Goal: Transaction & Acquisition: Book appointment/travel/reservation

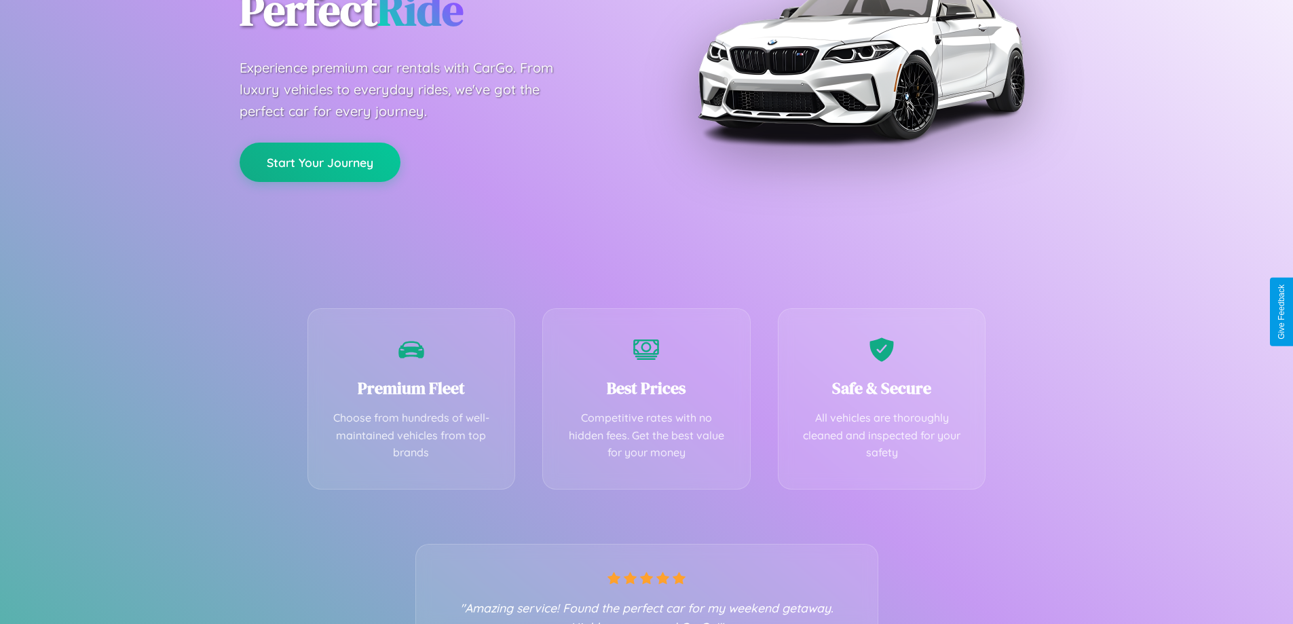
scroll to position [267, 0]
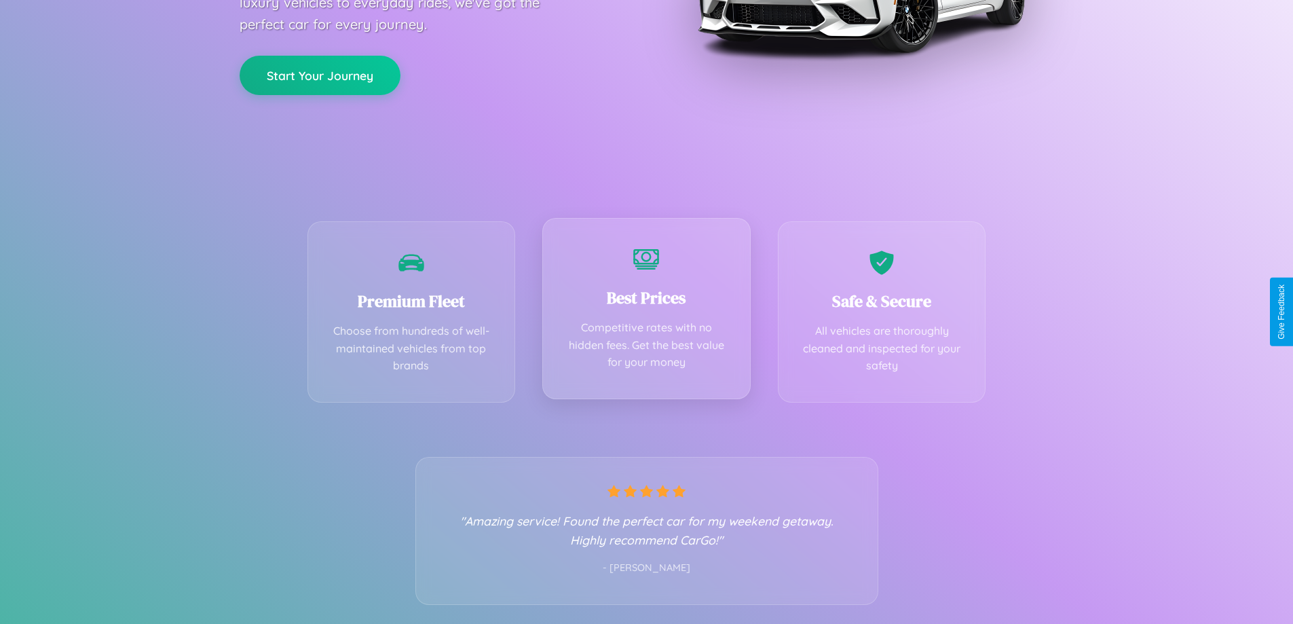
click at [646, 312] on div "Best Prices Competitive rates with no hidden fees. Get the best value for your …" at bounding box center [646, 308] width 208 height 181
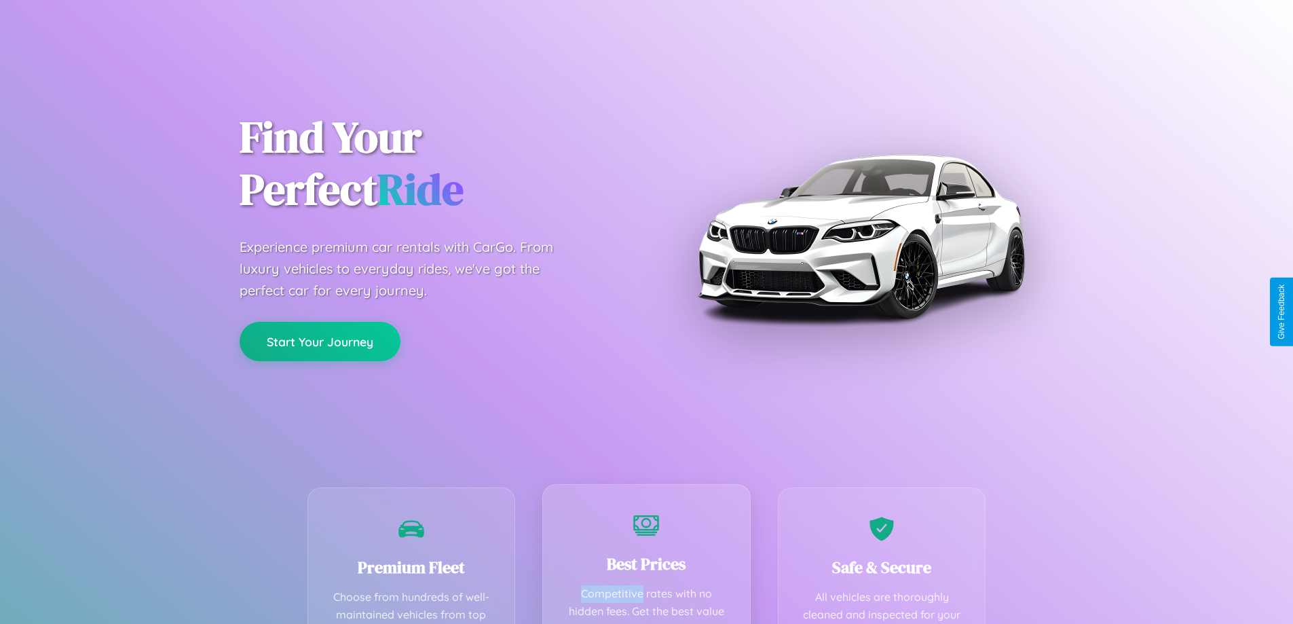
scroll to position [0, 0]
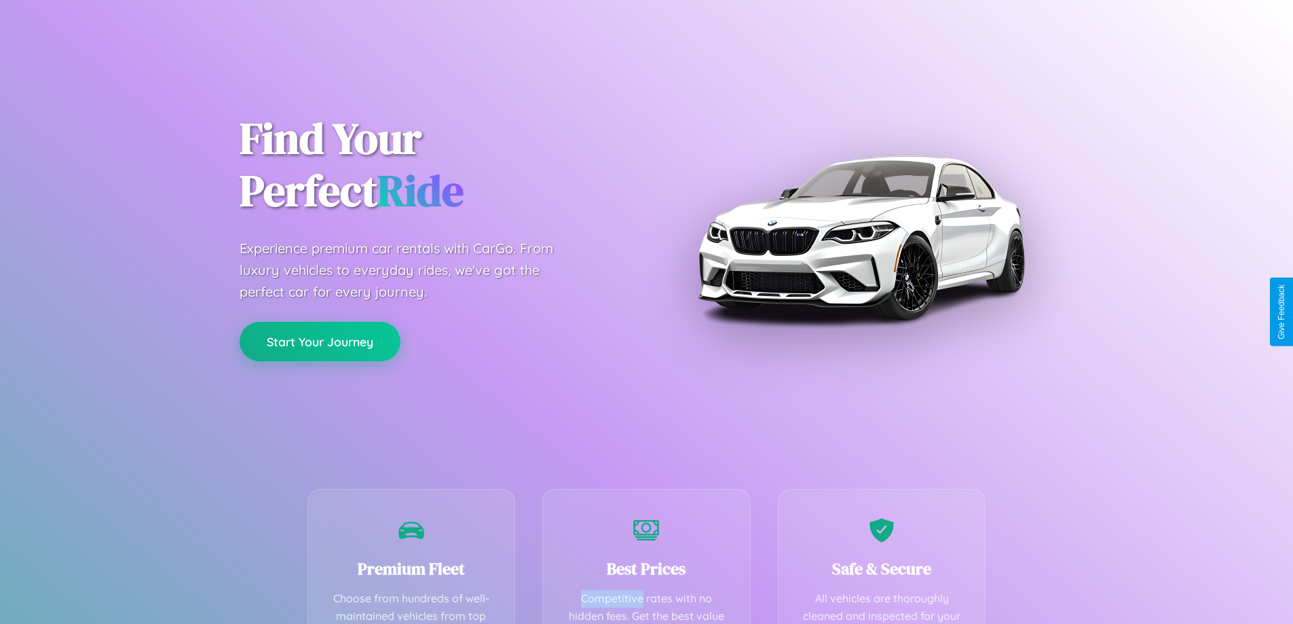
click at [320, 341] on button "Start Your Journey" at bounding box center [320, 341] width 161 height 39
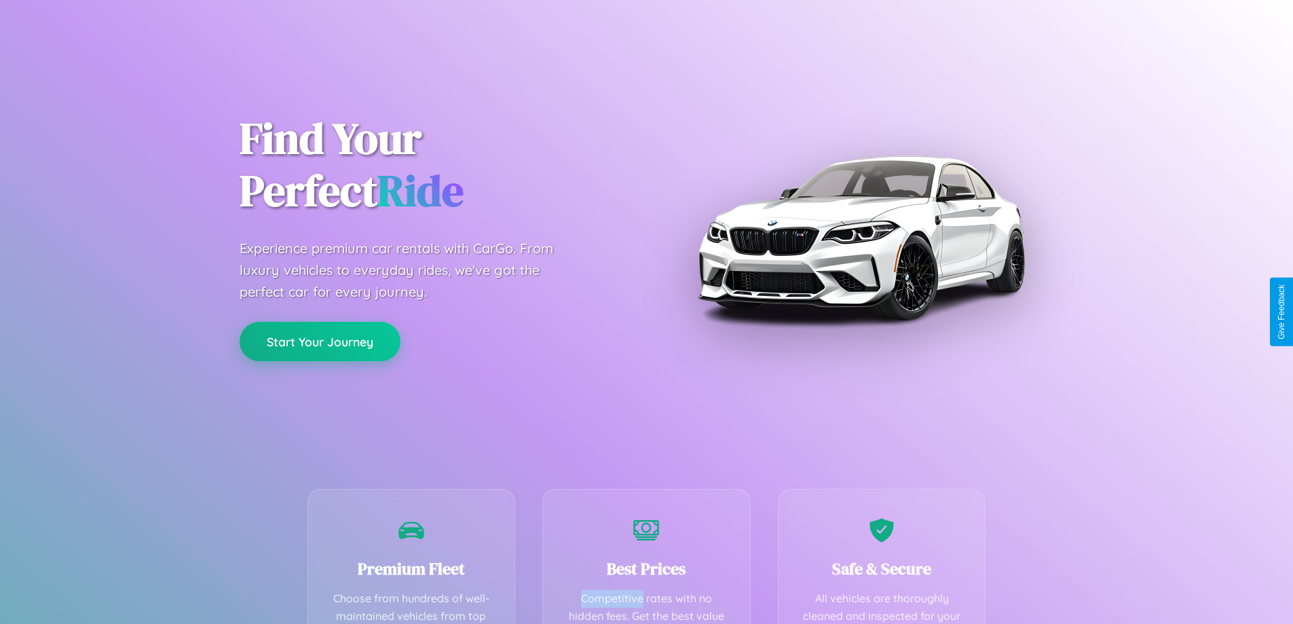
click at [320, 341] on button "Start Your Journey" at bounding box center [320, 341] width 161 height 39
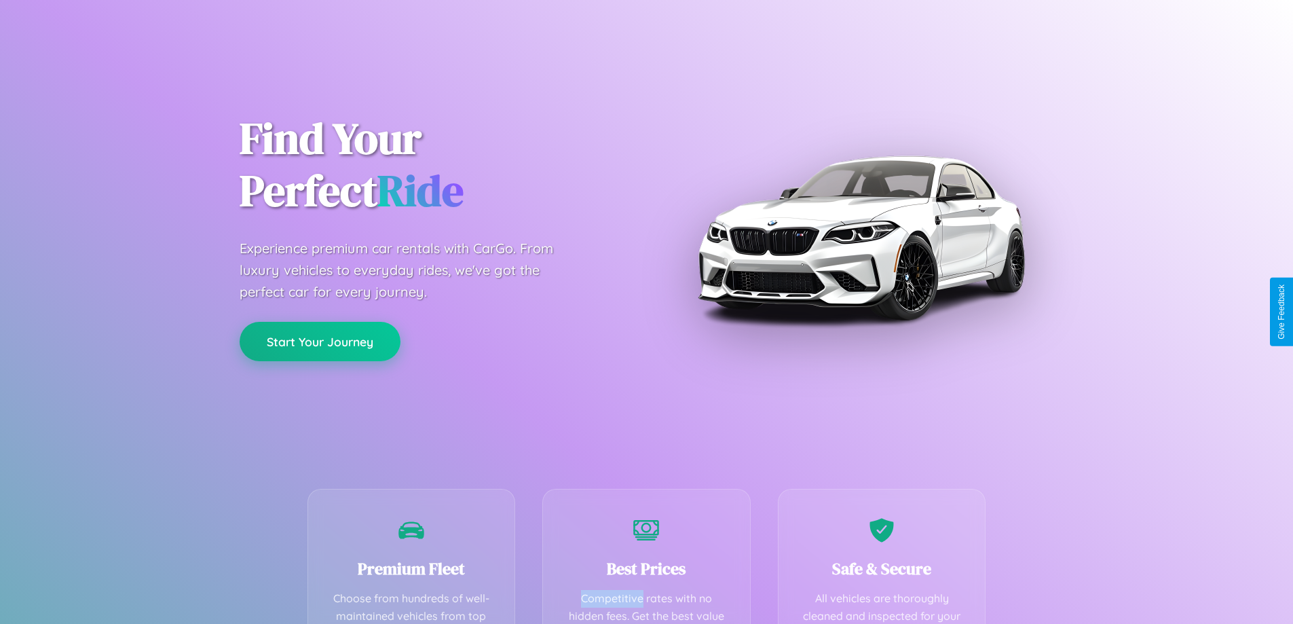
click at [320, 341] on button "Start Your Journey" at bounding box center [320, 341] width 161 height 39
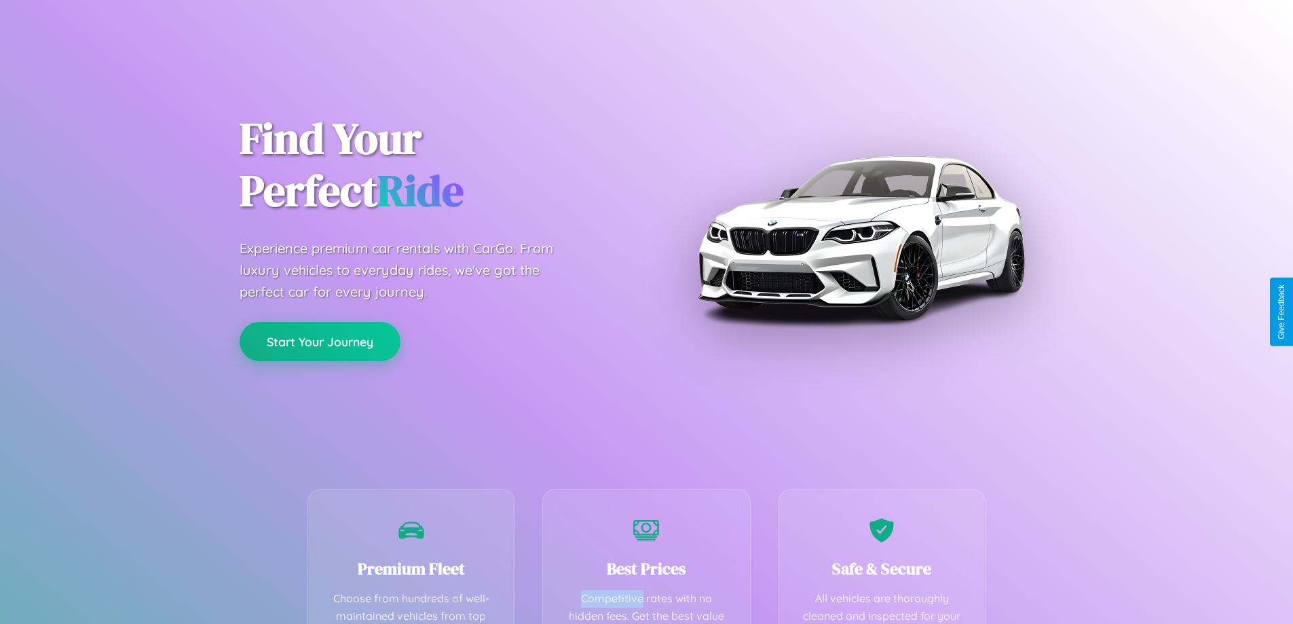
click at [320, 341] on button "Start Your Journey" at bounding box center [320, 341] width 161 height 39
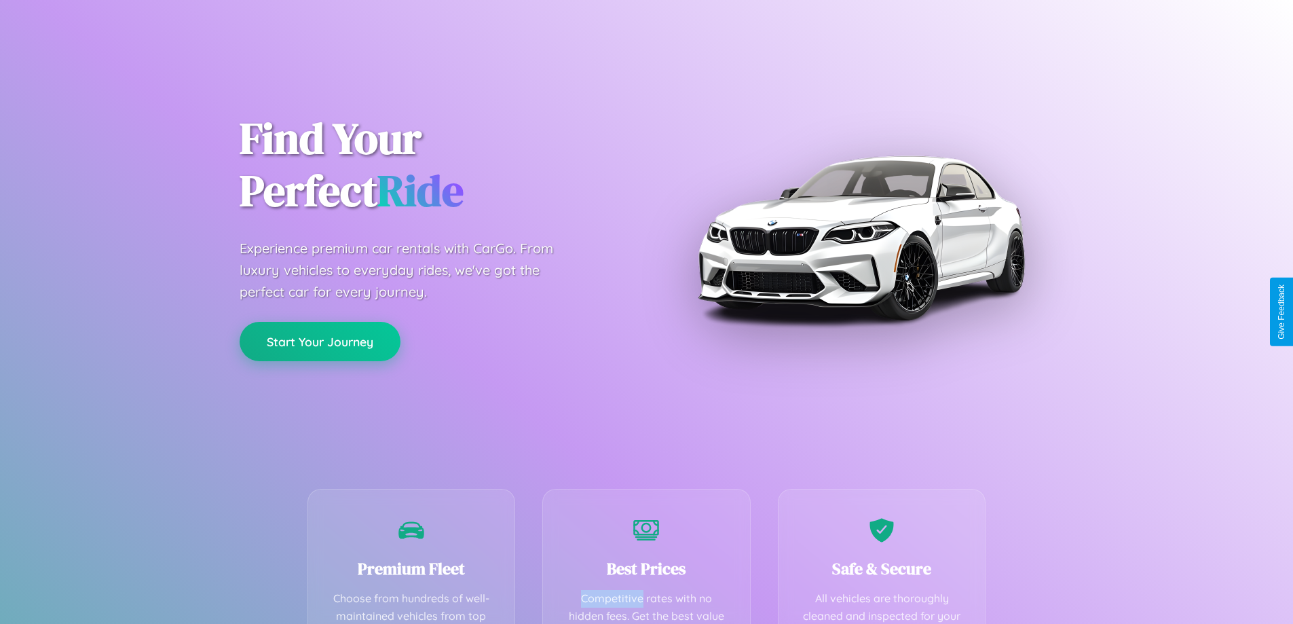
click at [320, 341] on button "Start Your Journey" at bounding box center [320, 341] width 161 height 39
